Goal: Book appointment/travel/reservation

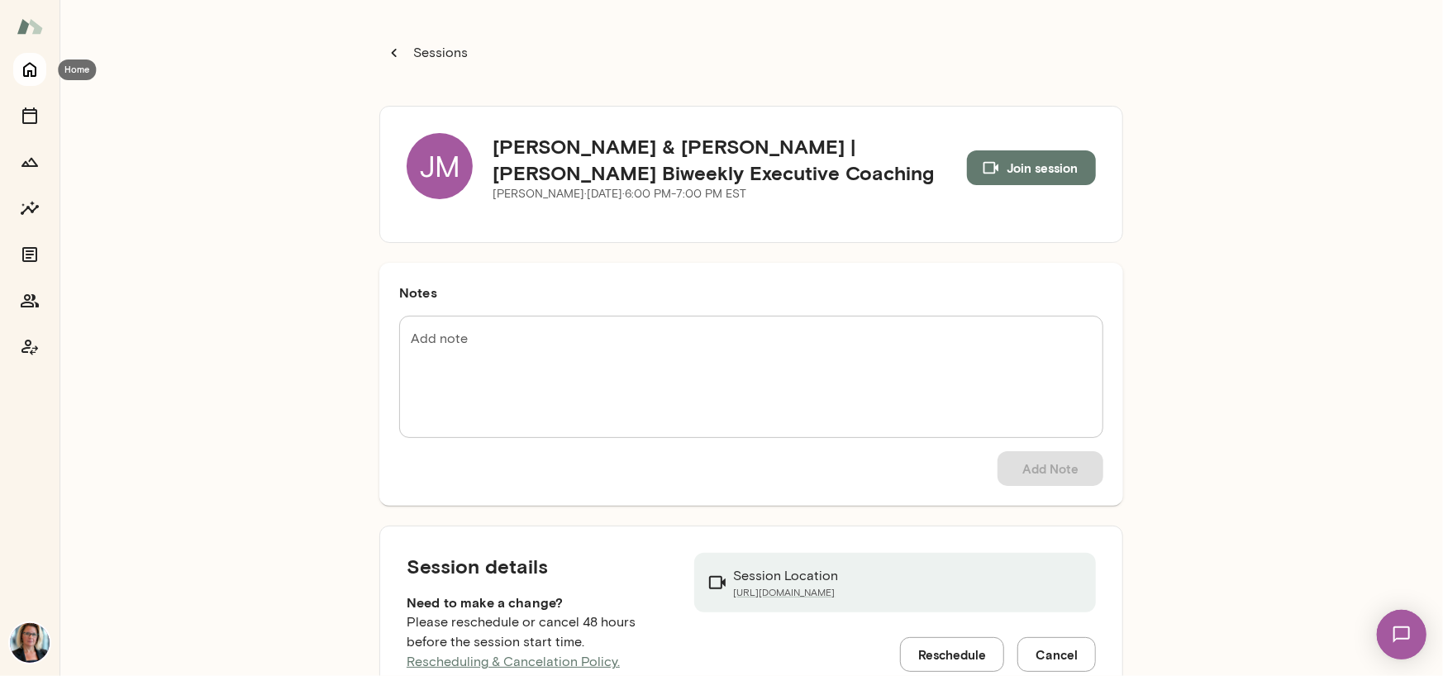
click at [28, 74] on icon "Home" at bounding box center [29, 70] width 13 height 15
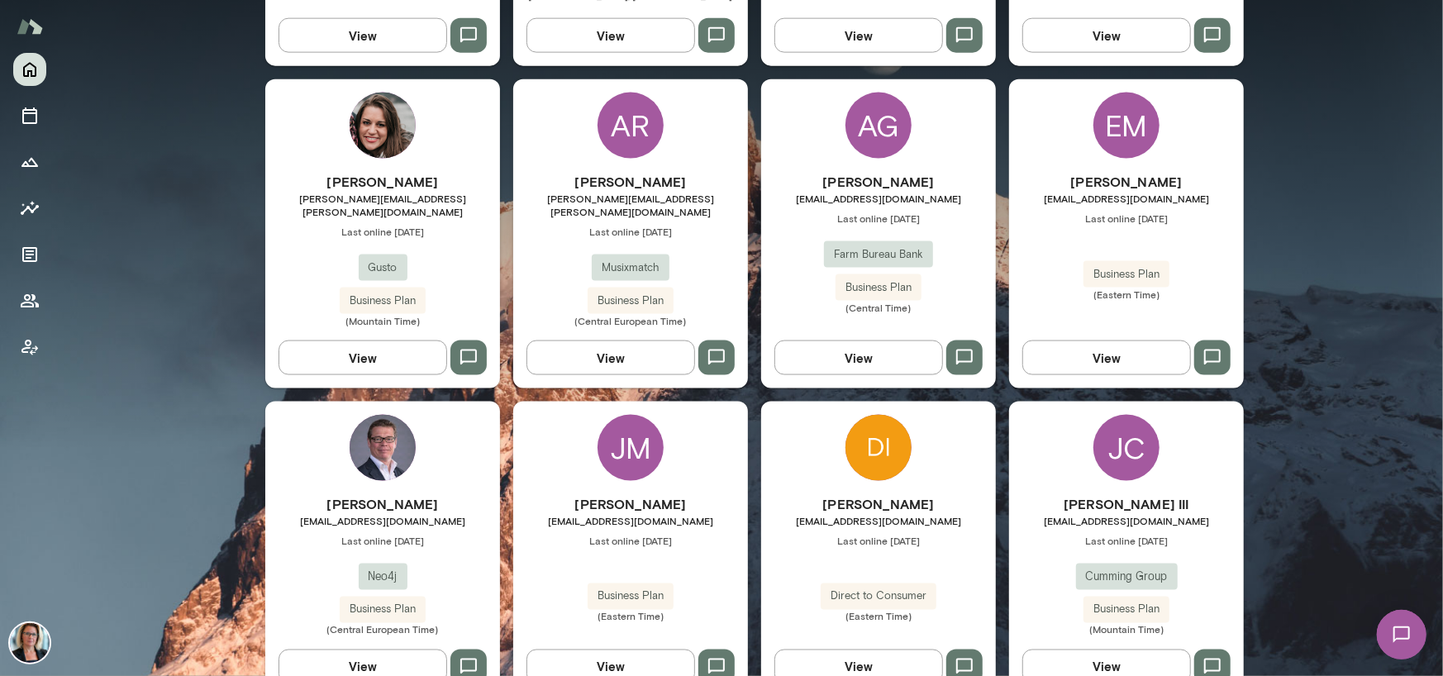
scroll to position [1901, 0]
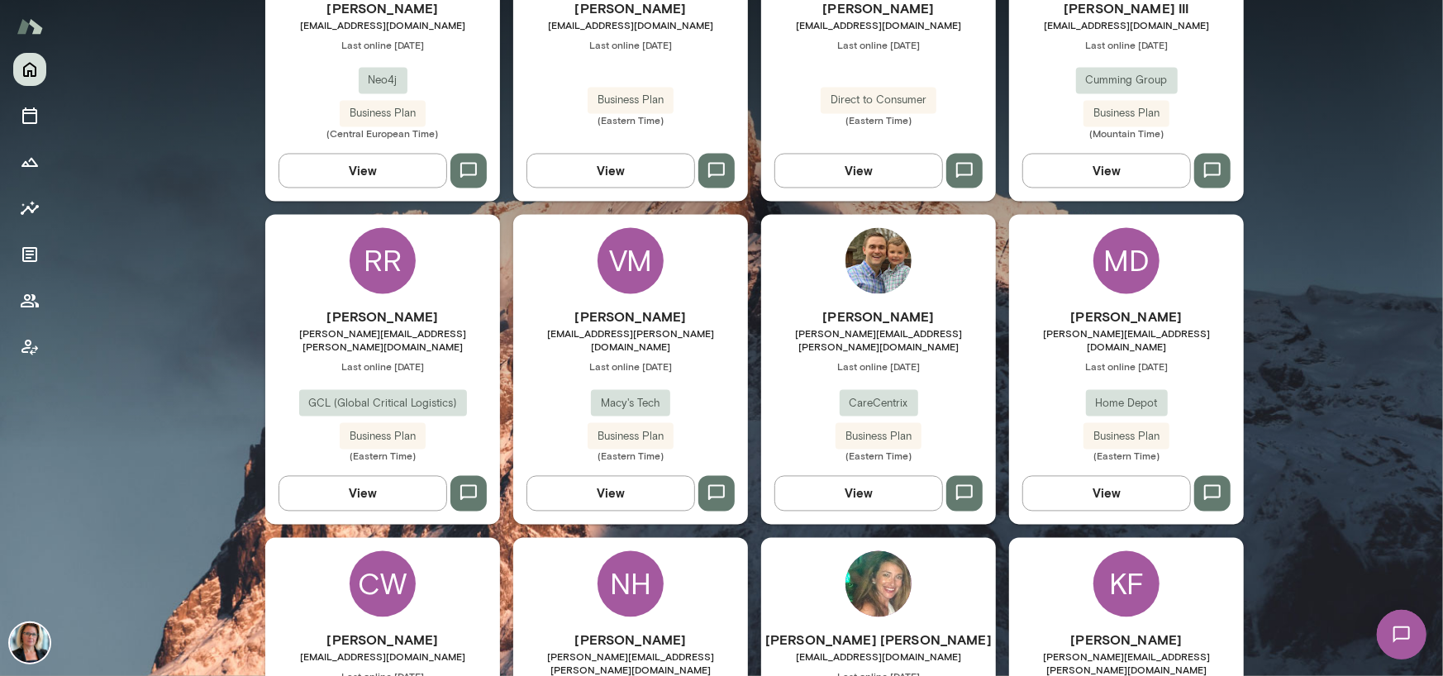
click at [359, 231] on div "RR" at bounding box center [383, 261] width 66 height 66
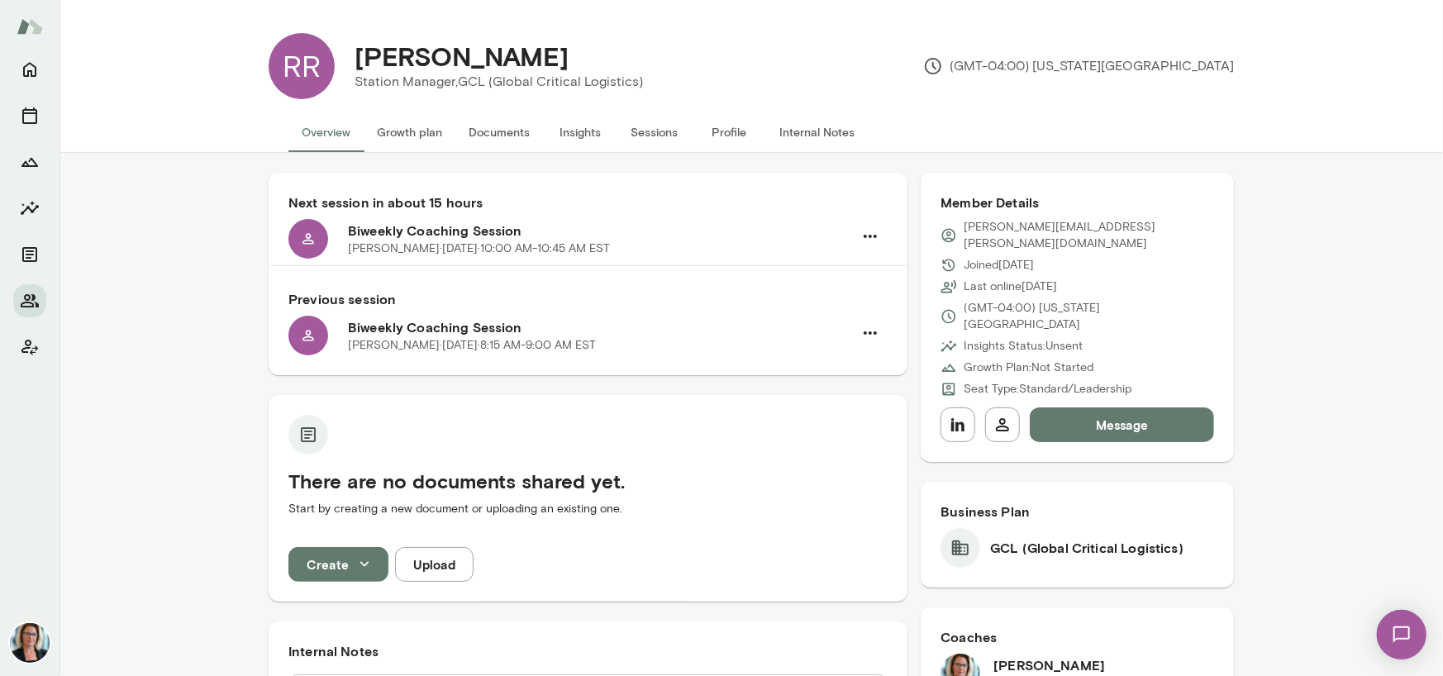
click at [643, 130] on button "Sessions" at bounding box center [654, 132] width 74 height 40
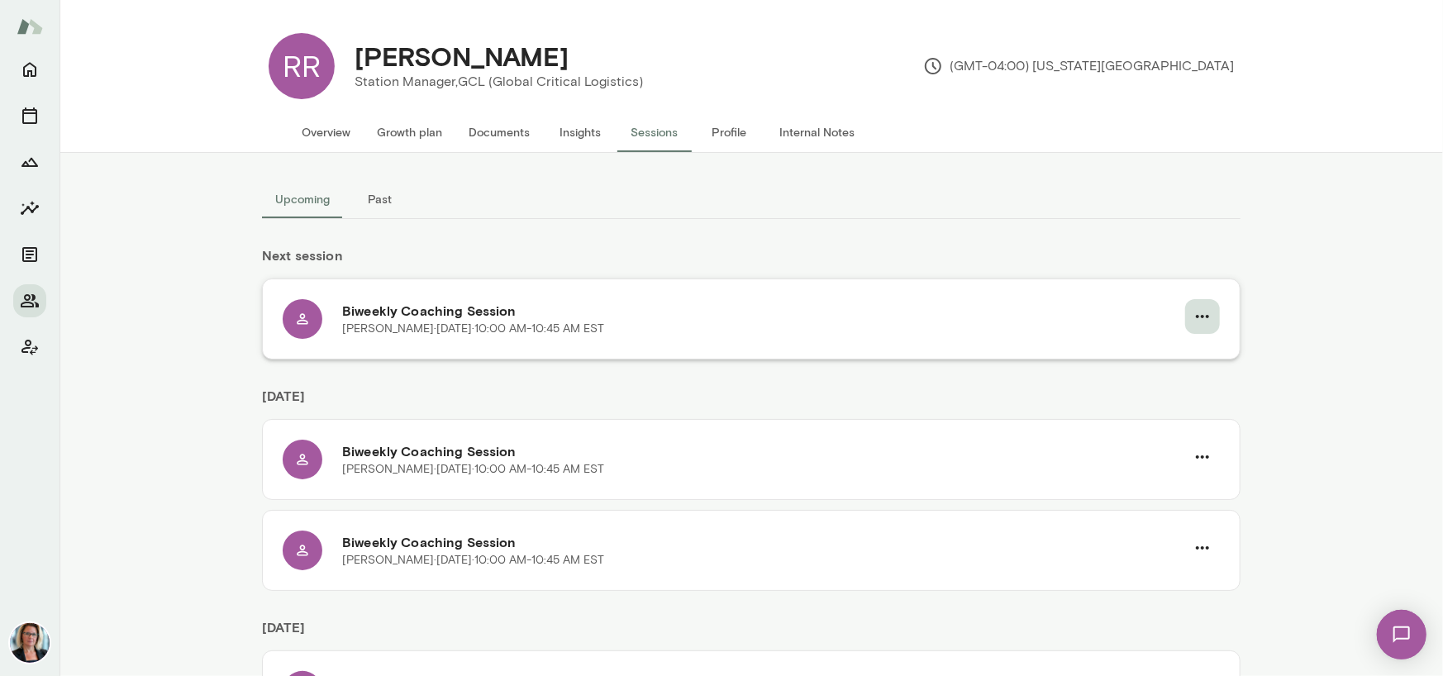
click at [1195, 312] on icon "button" at bounding box center [1202, 317] width 20 height 20
click at [1168, 353] on span "Reschedule" at bounding box center [1166, 355] width 71 height 20
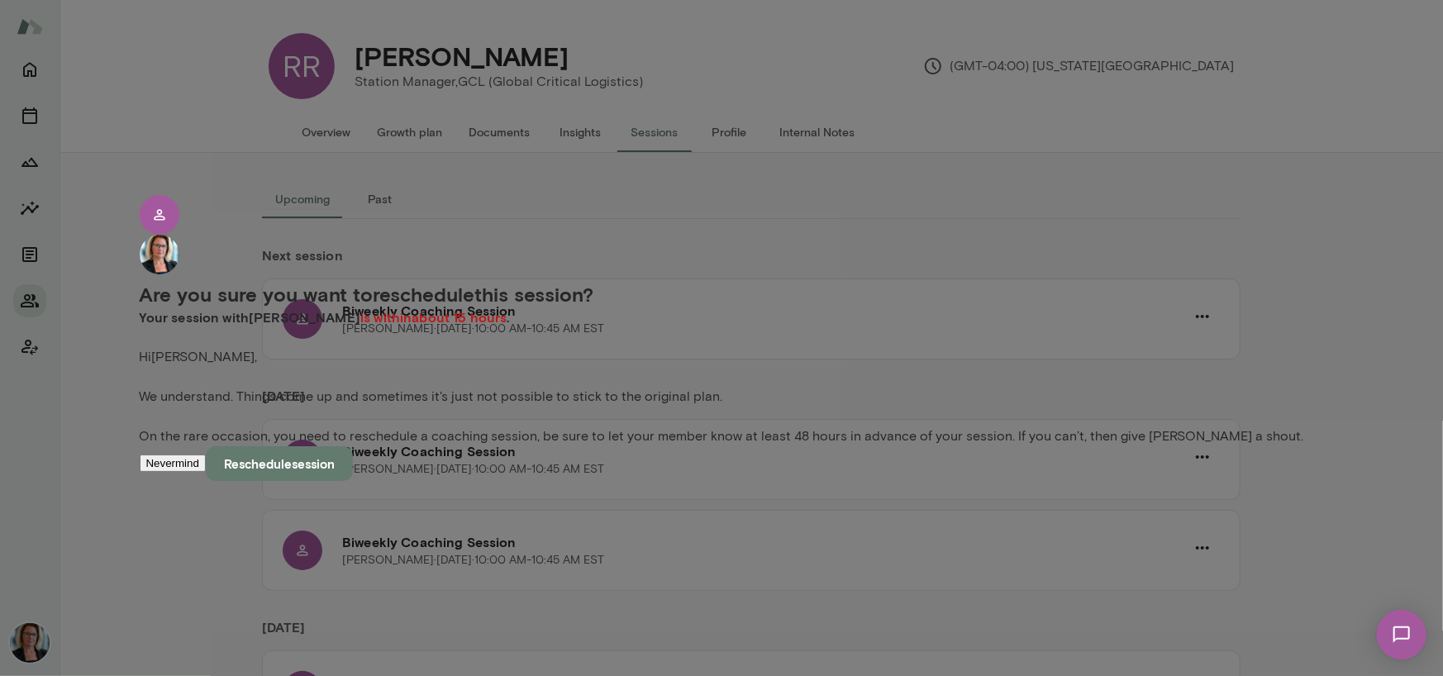
click at [353, 474] on button "Reschedule session" at bounding box center [279, 463] width 147 height 35
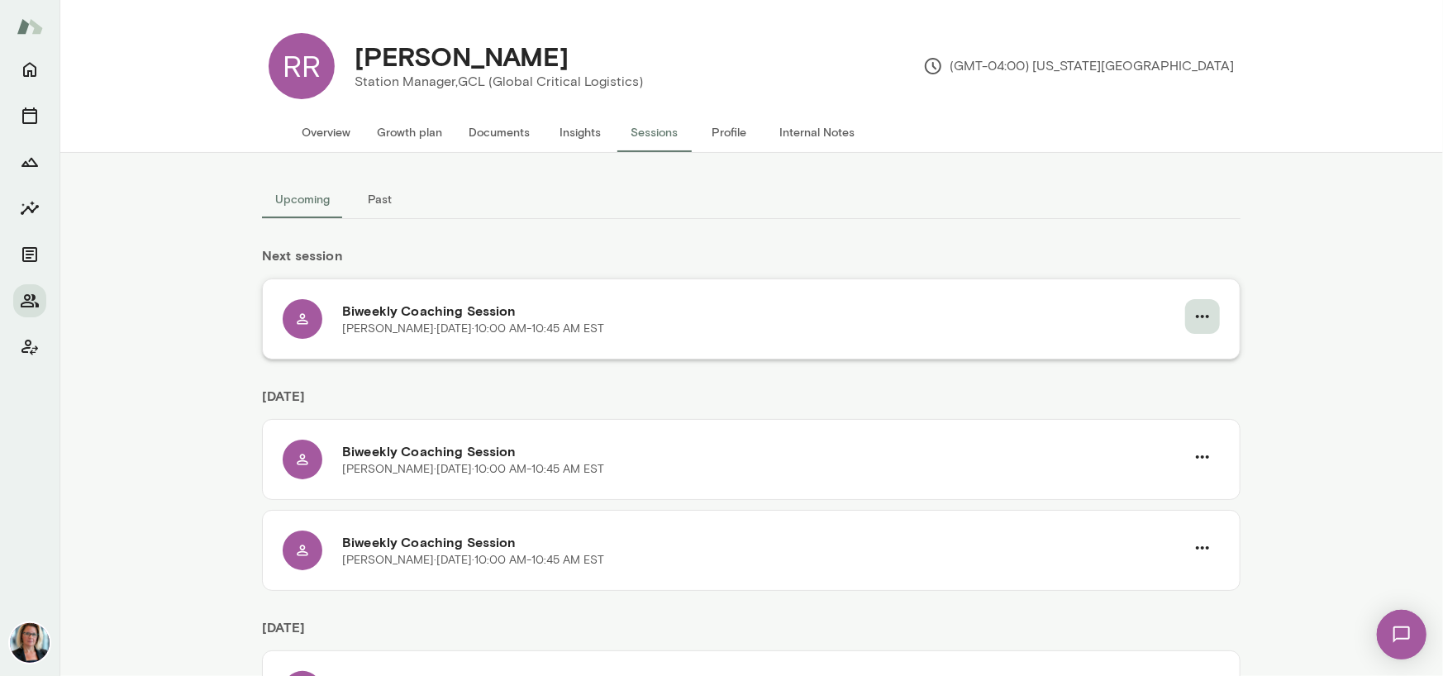
click at [1198, 318] on icon "button" at bounding box center [1202, 317] width 20 height 20
click at [1149, 354] on span "Reschedule" at bounding box center [1166, 355] width 71 height 20
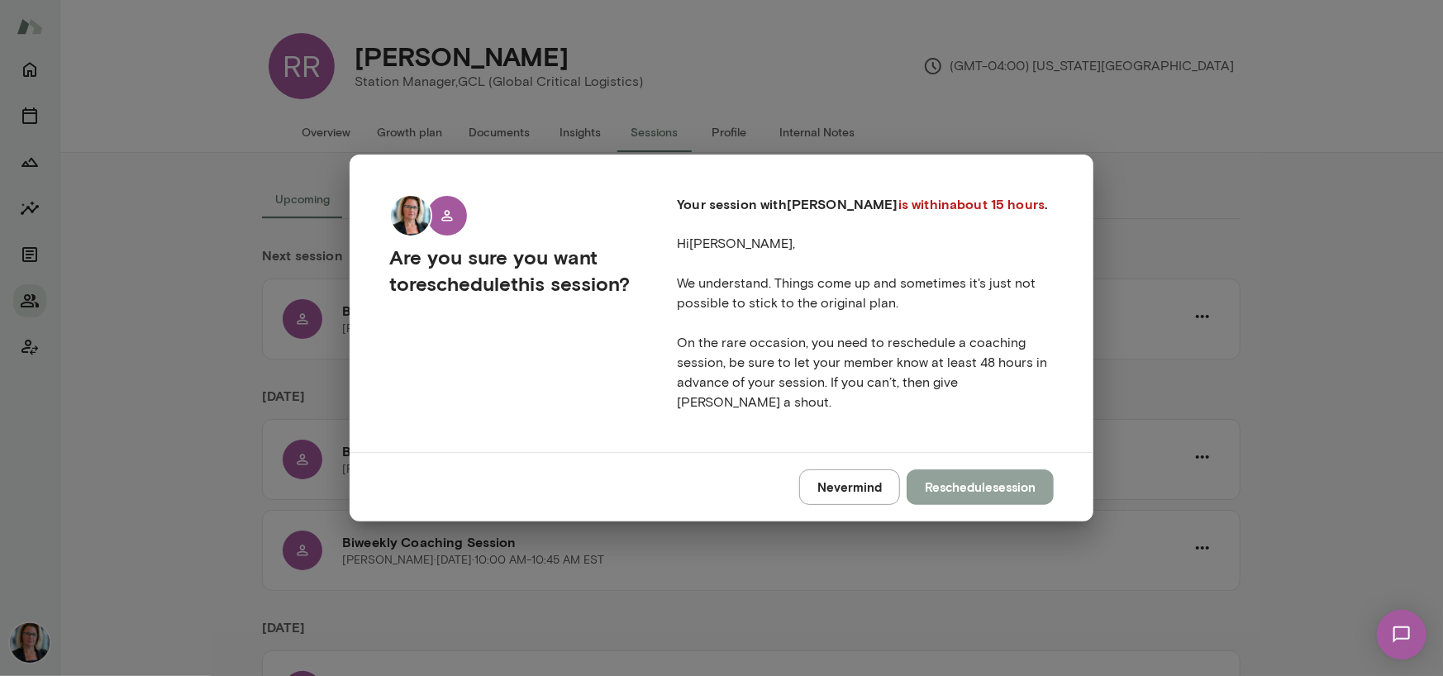
click at [997, 484] on button "Reschedule session" at bounding box center [979, 486] width 147 height 35
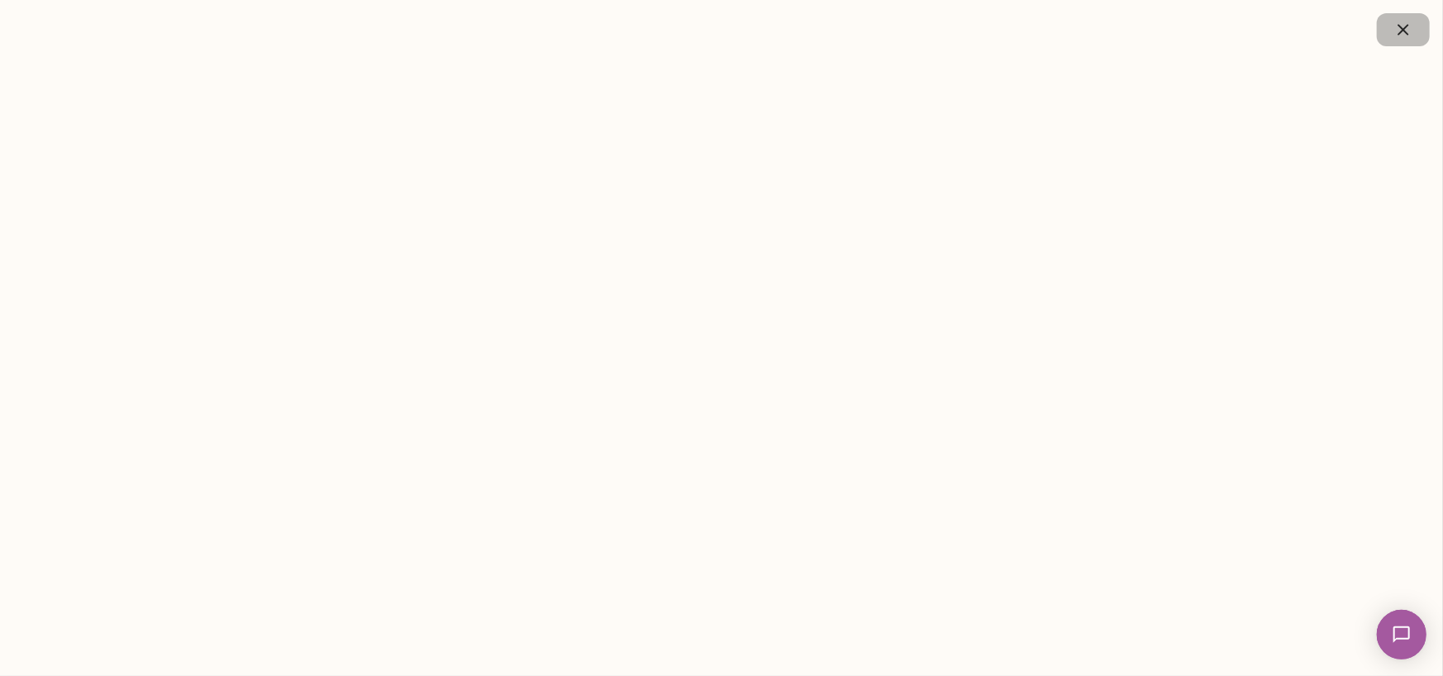
click at [1401, 31] on icon "button" at bounding box center [1402, 29] width 11 height 11
